Goal: Transaction & Acquisition: Purchase product/service

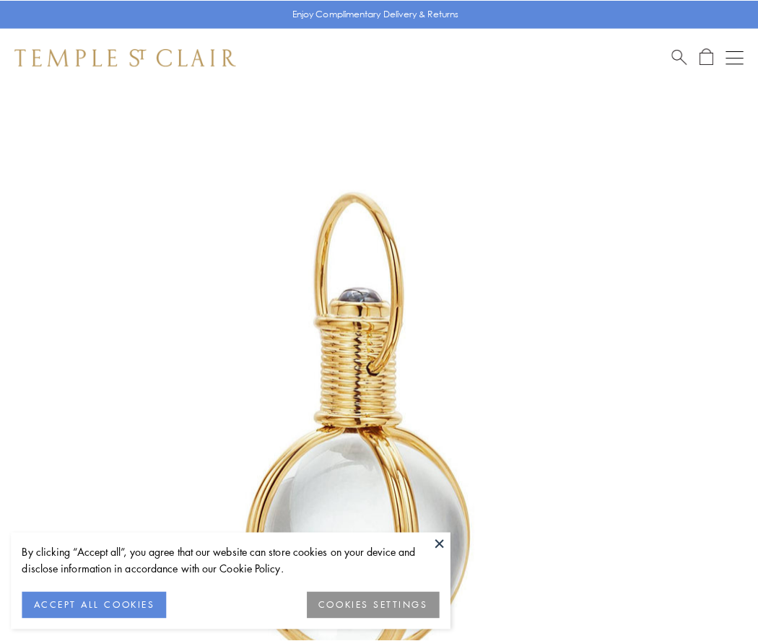
scroll to position [377, 0]
